Goal: Transaction & Acquisition: Download file/media

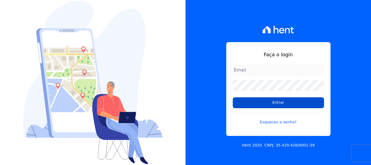
type input "erica@petraeng.com.br"
click at [277, 104] on input "Entrar" at bounding box center [278, 102] width 91 height 11
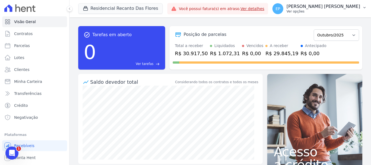
click at [350, 13] on p "Ver opções" at bounding box center [324, 11] width 74 height 4
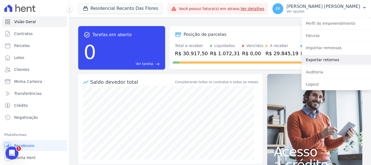
click at [313, 60] on link "Exportar retornos" at bounding box center [337, 60] width 70 height 10
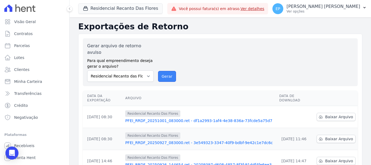
click at [165, 71] on button "Gerar" at bounding box center [167, 76] width 18 height 11
drag, startPoint x: 165, startPoint y: 71, endPoint x: 201, endPoint y: 40, distance: 47.2
click at [165, 71] on button "Gerar" at bounding box center [167, 76] width 18 height 11
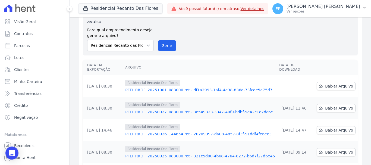
scroll to position [54, 0]
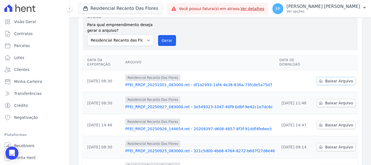
click at [325, 78] on span "Baixar Arquivo" at bounding box center [339, 80] width 28 height 5
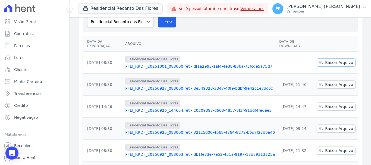
scroll to position [36, 0]
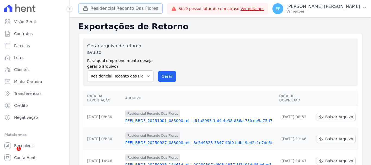
click at [95, 9] on button "Residencial Recanto Das Flores" at bounding box center [120, 8] width 84 height 10
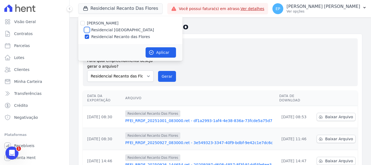
drag, startPoint x: 86, startPoint y: 29, endPoint x: 87, endPoint y: 31, distance: 2.9
click at [86, 29] on input "Residencial [GEOGRAPHIC_DATA]" at bounding box center [87, 30] width 4 height 4
checkbox input "true"
click at [88, 37] on input "Residencial Recanto das Flores" at bounding box center [87, 37] width 4 height 4
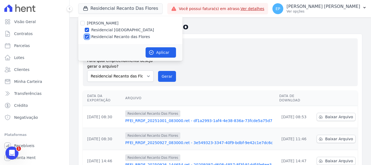
checkbox input "false"
click at [157, 52] on button "Aplicar" at bounding box center [161, 52] width 30 height 10
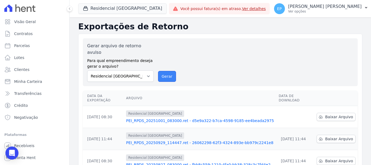
click at [168, 72] on button "Gerar" at bounding box center [167, 76] width 18 height 11
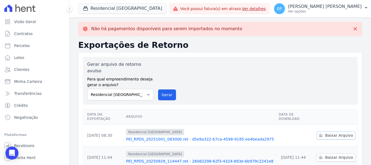
click at [328, 133] on span "Baixar Arquivo" at bounding box center [339, 135] width 28 height 5
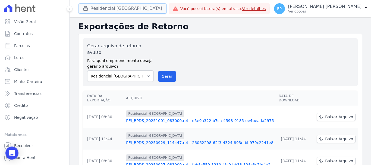
click at [84, 8] on icon "button" at bounding box center [86, 9] width 4 height 4
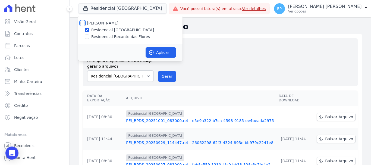
click at [82, 24] on input "[PERSON_NAME]" at bounding box center [82, 23] width 4 height 4
checkbox input "true"
drag, startPoint x: 167, startPoint y: 52, endPoint x: 157, endPoint y: 46, distance: 11.5
click at [166, 51] on button "Aplicar" at bounding box center [161, 52] width 30 height 10
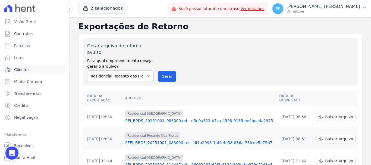
click at [21, 71] on span "Clientes" at bounding box center [21, 69] width 15 height 5
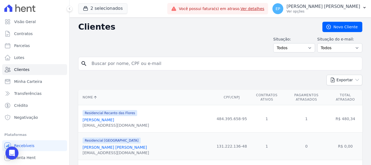
drag, startPoint x: 119, startPoint y: 66, endPoint x: 121, endPoint y: 62, distance: 4.5
click at [120, 63] on input "search" at bounding box center [224, 63] width 272 height 11
type input "rudim"
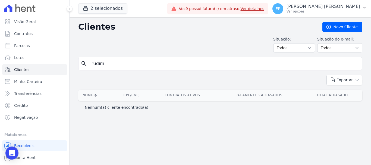
click at [124, 62] on input "rudim" at bounding box center [224, 63] width 272 height 11
type input "rudi"
